Goal: Navigation & Orientation: Go to known website

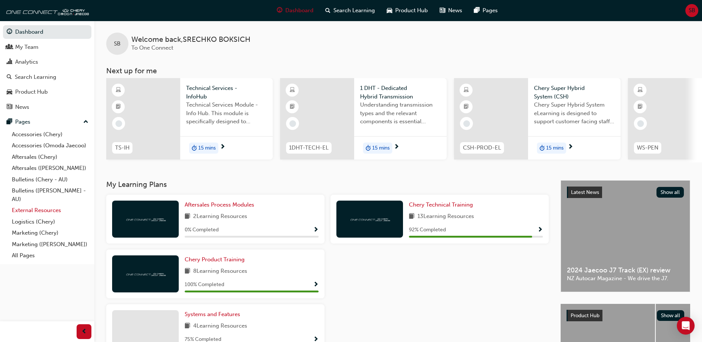
click at [32, 212] on link "External Resources" at bounding box center [50, 210] width 82 height 11
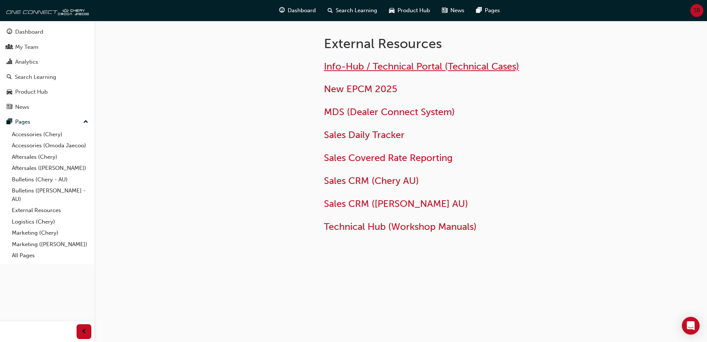
click at [364, 63] on span "Info-Hub / Technical Portal (Technical Cases)" at bounding box center [421, 66] width 195 height 11
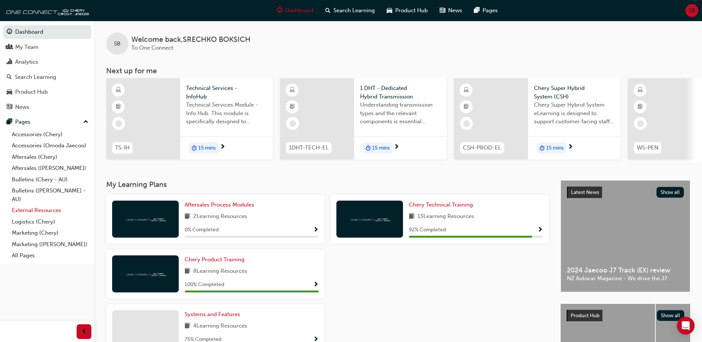
click at [32, 210] on link "External Resources" at bounding box center [50, 210] width 82 height 11
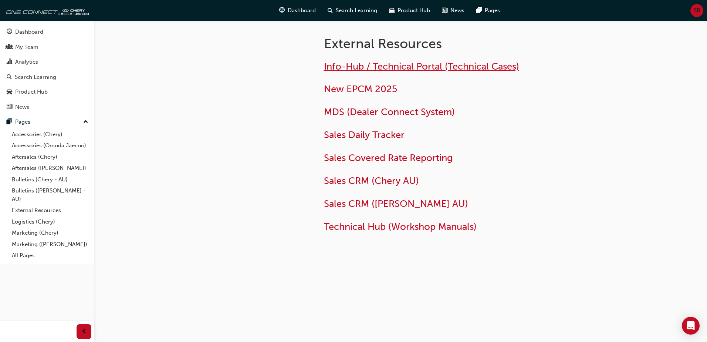
click at [338, 65] on span "Info-Hub / Technical Portal (Technical Cases)" at bounding box center [421, 66] width 195 height 11
